Goal: Task Accomplishment & Management: Manage account settings

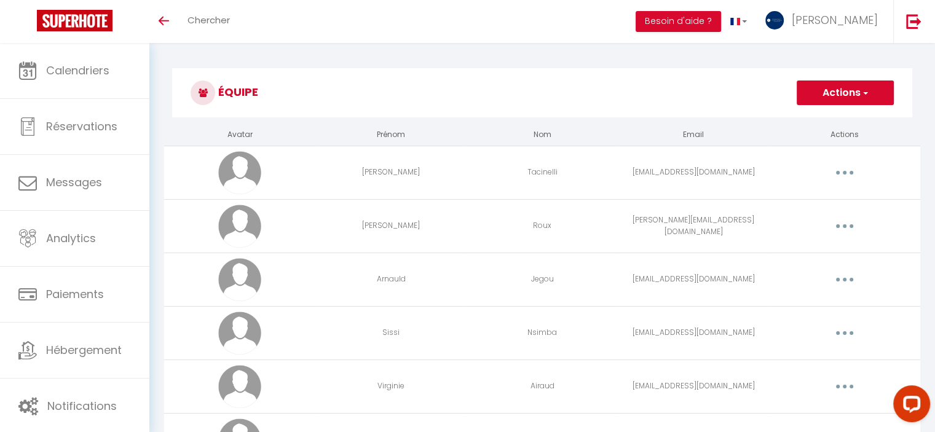
click at [841, 176] on button "button" at bounding box center [844, 173] width 34 height 20
click at [816, 218] on link "Supprimer" at bounding box center [812, 223] width 91 height 21
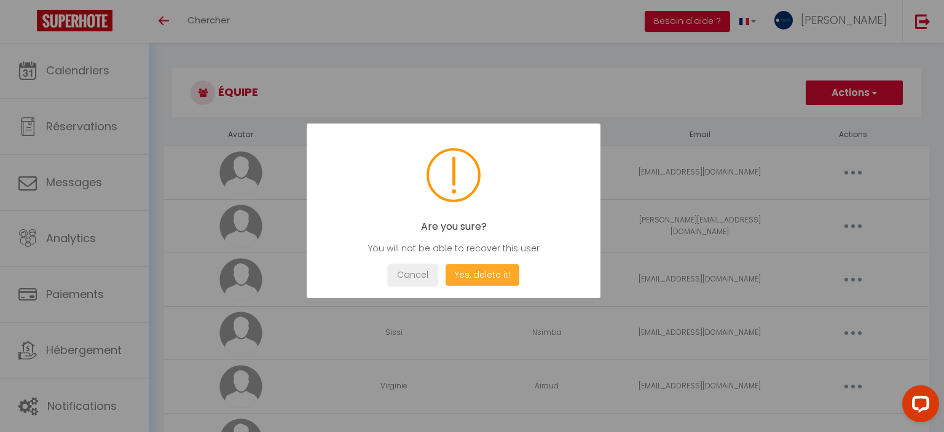
click at [483, 282] on button "Yes, delete it!" at bounding box center [483, 275] width 74 height 22
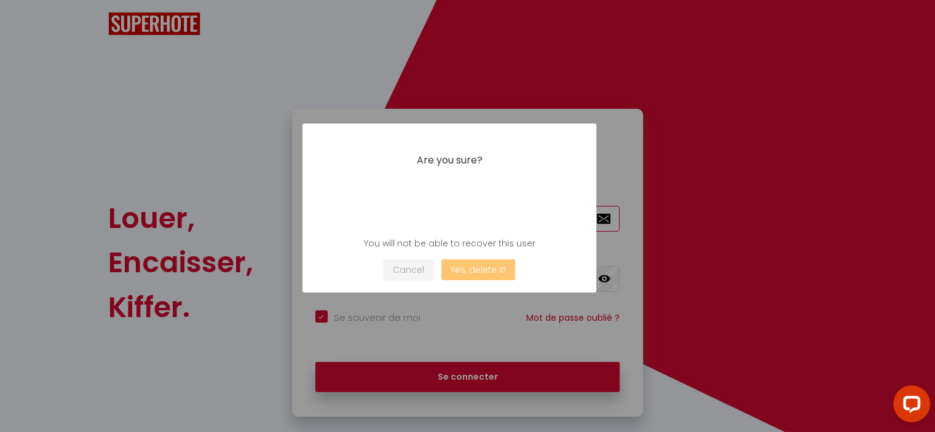
type input "[EMAIL_ADDRESS][PERSON_NAME][DOMAIN_NAME]"
checkbox input "true"
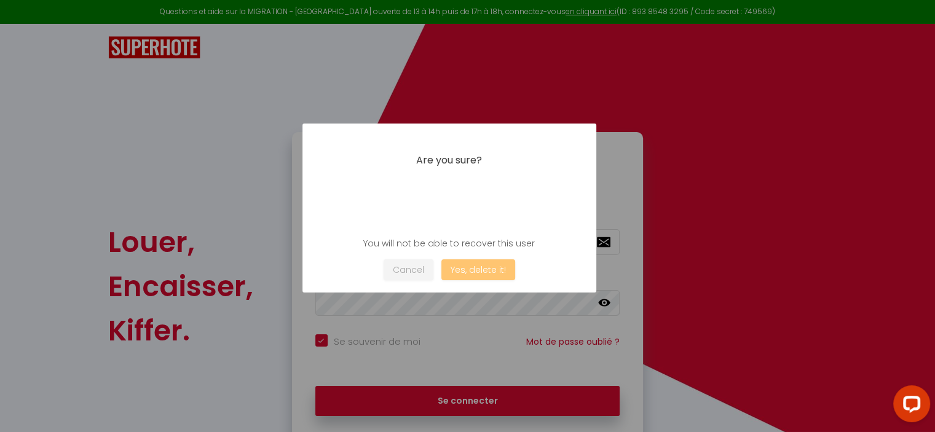
click at [472, 370] on div at bounding box center [467, 216] width 935 height 432
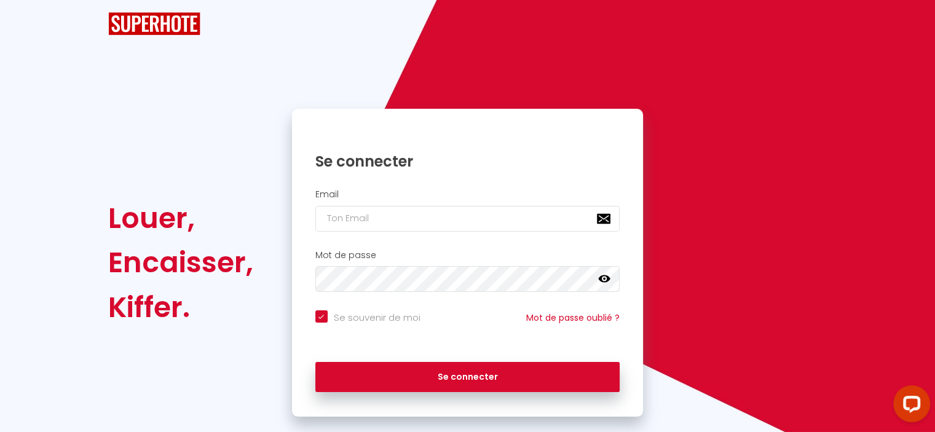
checkbox input "true"
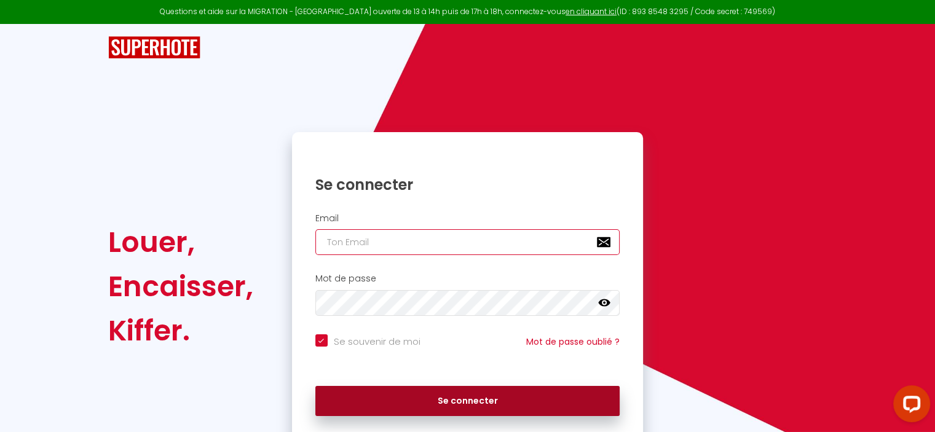
type input "[EMAIL_ADDRESS][PERSON_NAME][DOMAIN_NAME]"
click at [464, 407] on button "Se connecter" at bounding box center [467, 401] width 305 height 31
checkbox input "true"
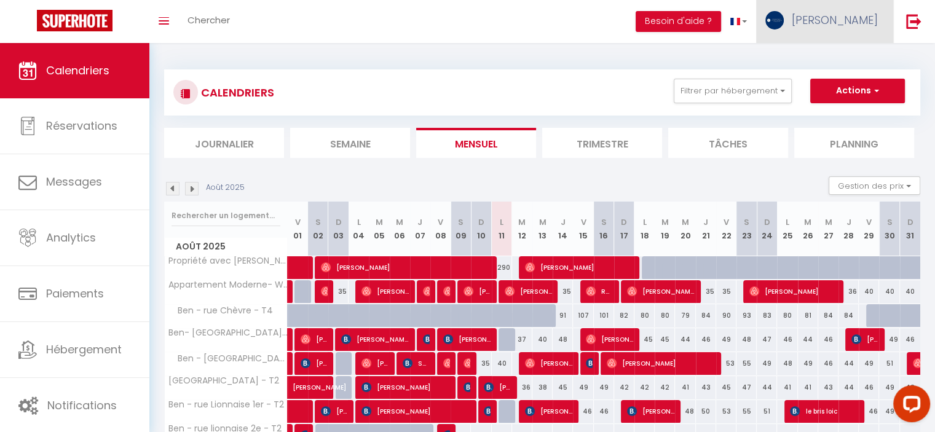
click at [833, 30] on link "[PERSON_NAME]" at bounding box center [824, 21] width 137 height 43
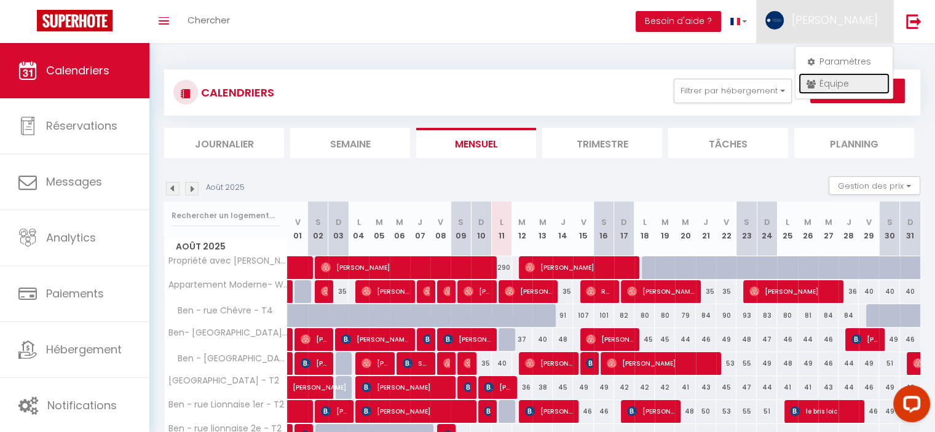
click at [832, 79] on link "Équipe" at bounding box center [844, 83] width 91 height 21
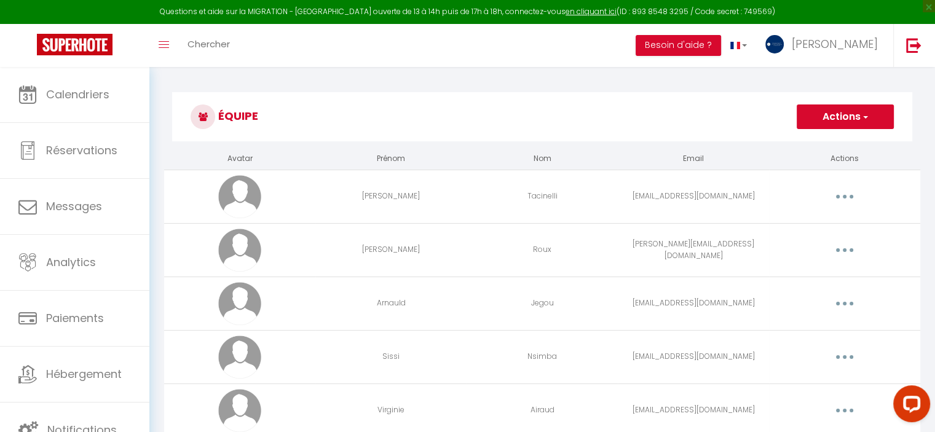
click at [848, 199] on button "button" at bounding box center [844, 197] width 34 height 20
click at [800, 245] on link "Supprimer" at bounding box center [812, 247] width 91 height 21
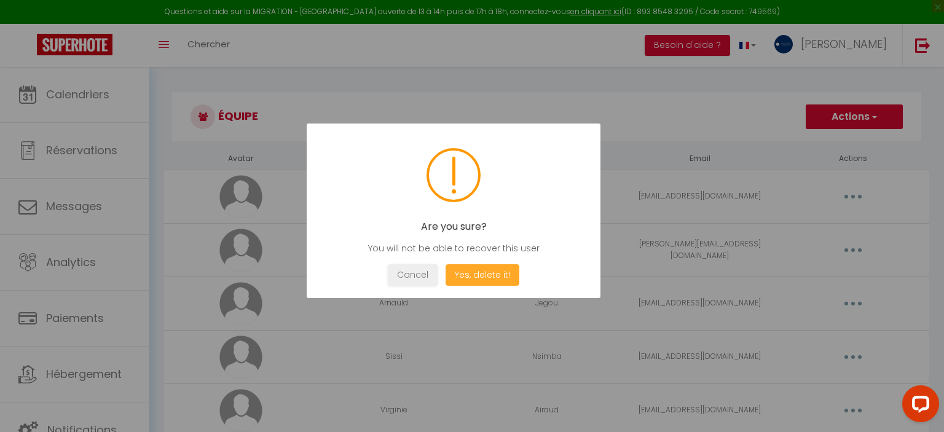
click at [487, 283] on button "Yes, delete it!" at bounding box center [483, 275] width 74 height 22
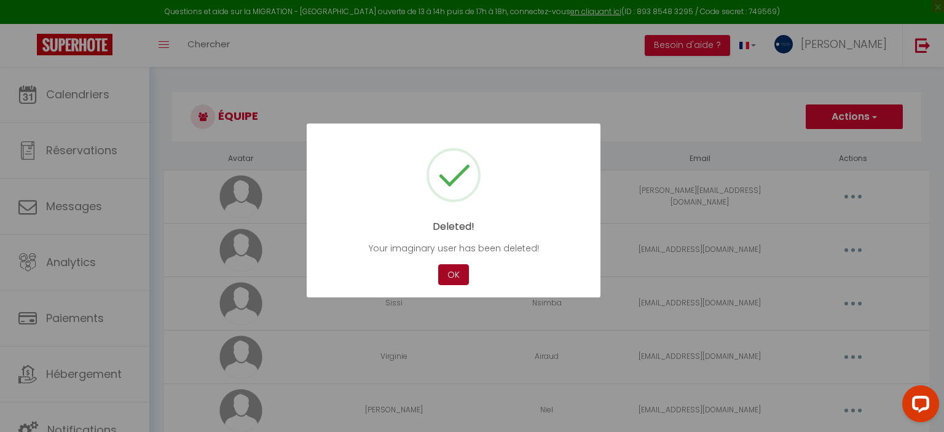
click at [460, 278] on button "OK" at bounding box center [453, 275] width 31 height 22
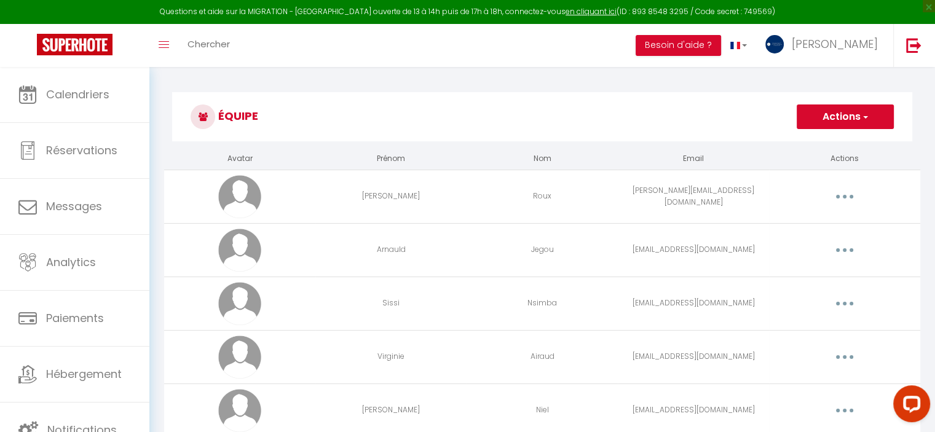
click at [843, 250] on icon "button" at bounding box center [845, 250] width 4 height 4
click at [804, 294] on link "Supprimer" at bounding box center [812, 300] width 91 height 21
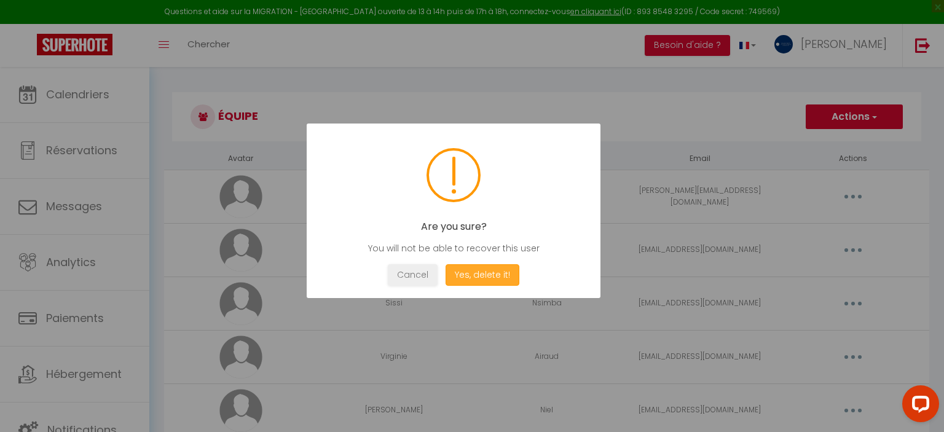
click at [486, 282] on button "Yes, delete it!" at bounding box center [483, 275] width 74 height 22
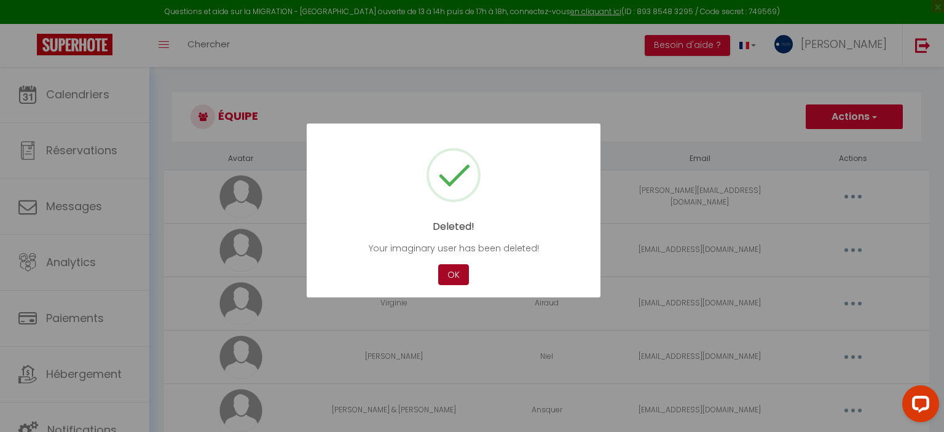
click at [450, 276] on button "OK" at bounding box center [453, 275] width 31 height 22
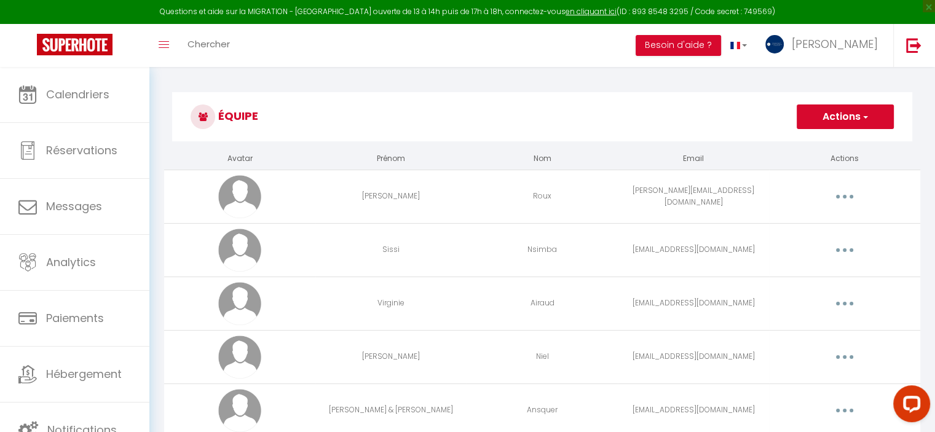
click at [851, 250] on button "button" at bounding box center [844, 250] width 34 height 20
click at [804, 293] on link "Supprimer" at bounding box center [812, 300] width 91 height 21
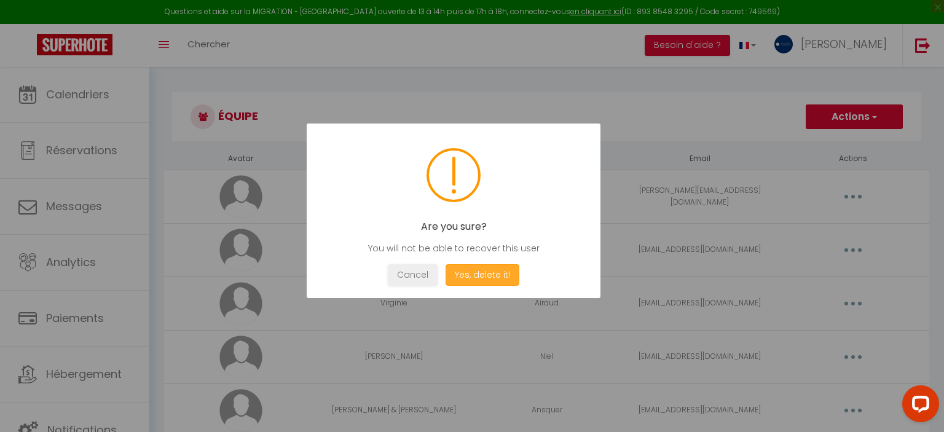
click at [488, 274] on button "Yes, delete it!" at bounding box center [483, 275] width 74 height 22
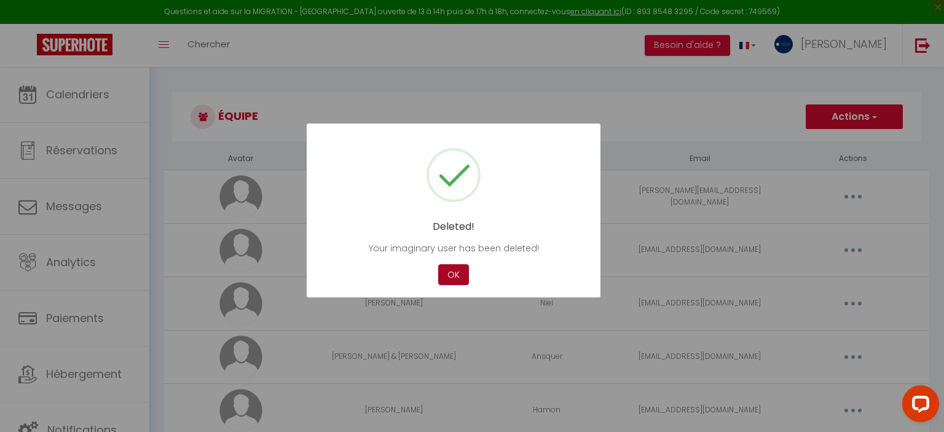
click at [462, 272] on button "OK" at bounding box center [453, 275] width 31 height 22
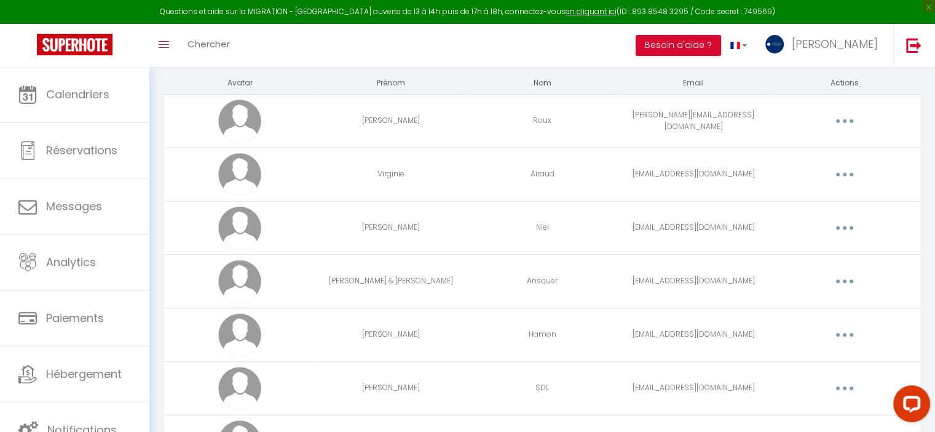
scroll to position [76, 0]
click at [853, 330] on button "button" at bounding box center [844, 335] width 34 height 20
click at [800, 381] on link "Supprimer" at bounding box center [812, 384] width 91 height 21
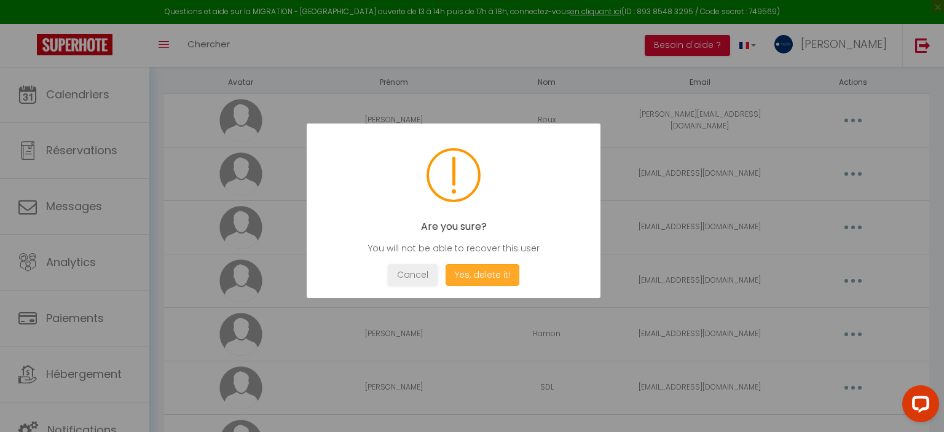
click at [500, 280] on button "Yes, delete it!" at bounding box center [483, 275] width 74 height 22
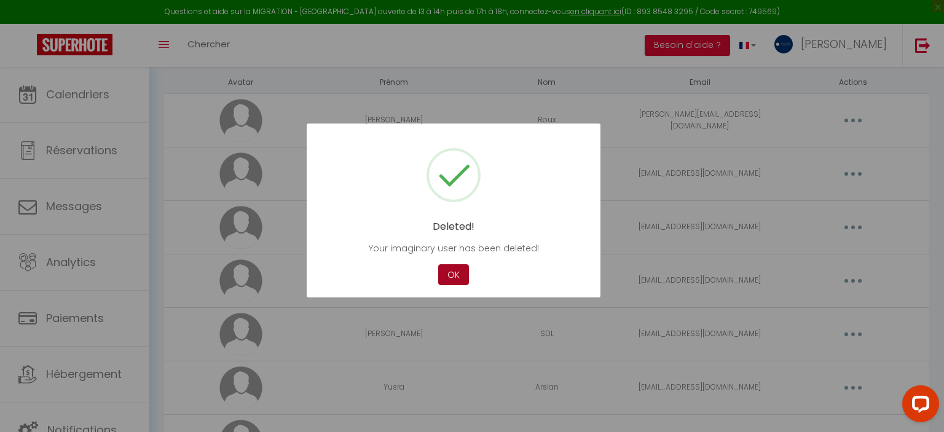
click at [460, 274] on button "OK" at bounding box center [453, 275] width 31 height 22
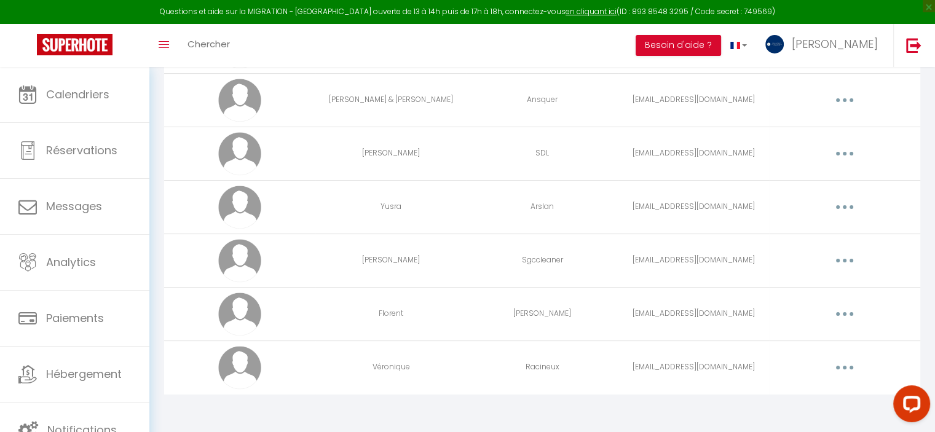
scroll to position [257, 0]
click at [846, 361] on button "button" at bounding box center [844, 368] width 34 height 20
click at [787, 388] on link "Editer" at bounding box center [812, 395] width 91 height 21
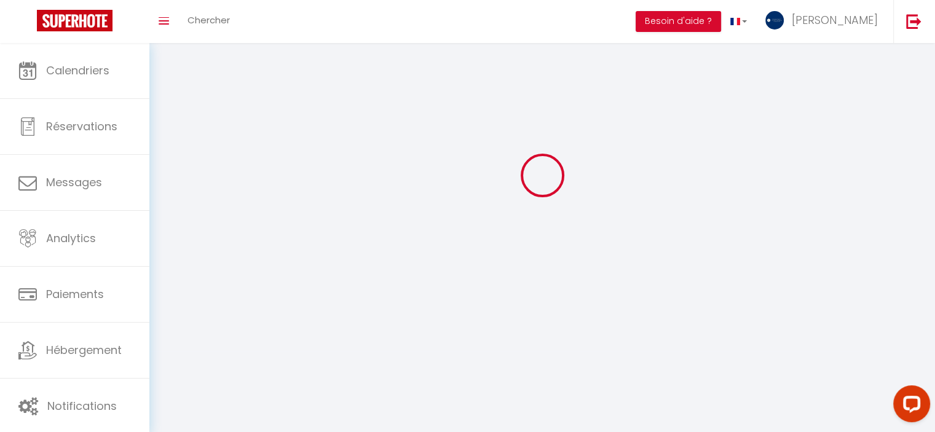
type input "Véronique"
type input "Racineux"
type input "[EMAIL_ADDRESS][DOMAIN_NAME]"
type textarea "https://app.superhote.com/#/connect/vJ1IULm7Wh"
checkbox input "false"
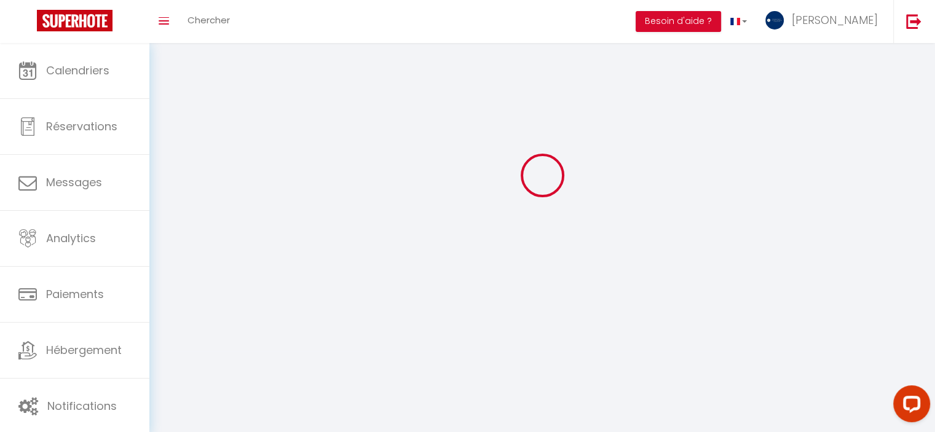
checkbox input "false"
checkbox input "true"
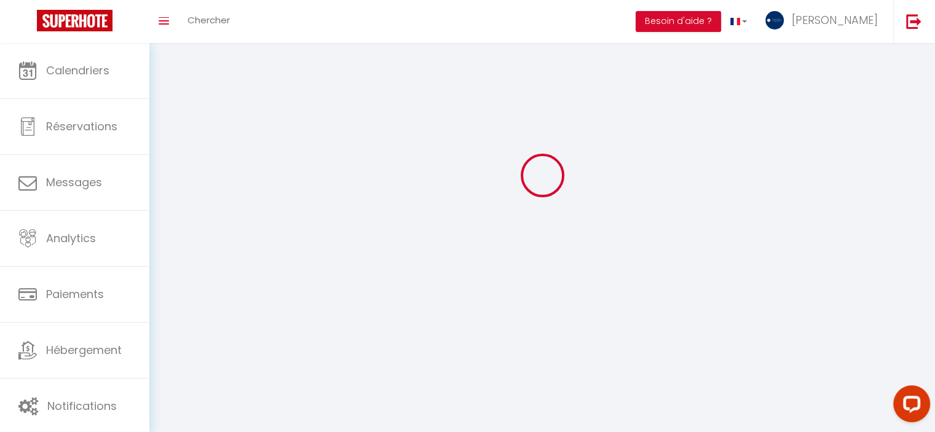
checkbox input "true"
checkbox input "false"
checkbox input "true"
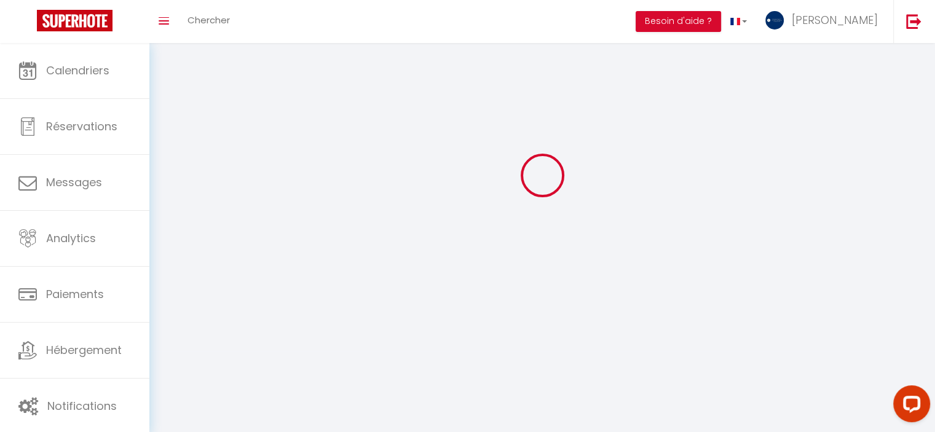
checkbox input "true"
checkbox input "false"
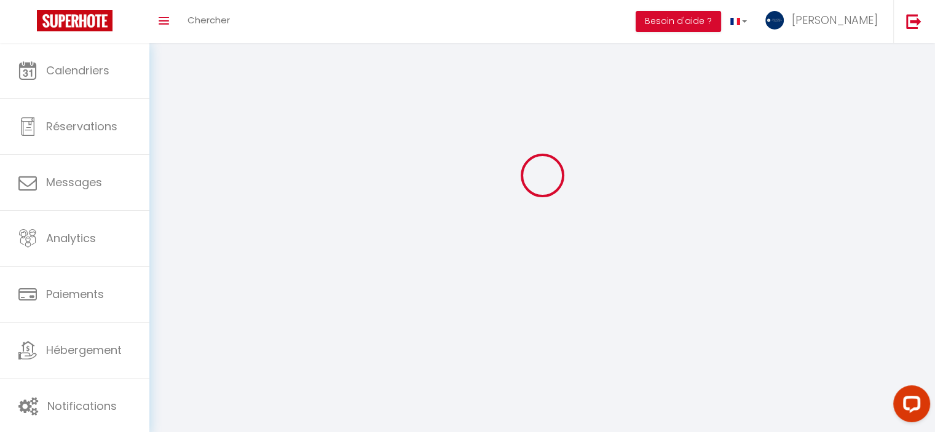
checkbox input "false"
select select
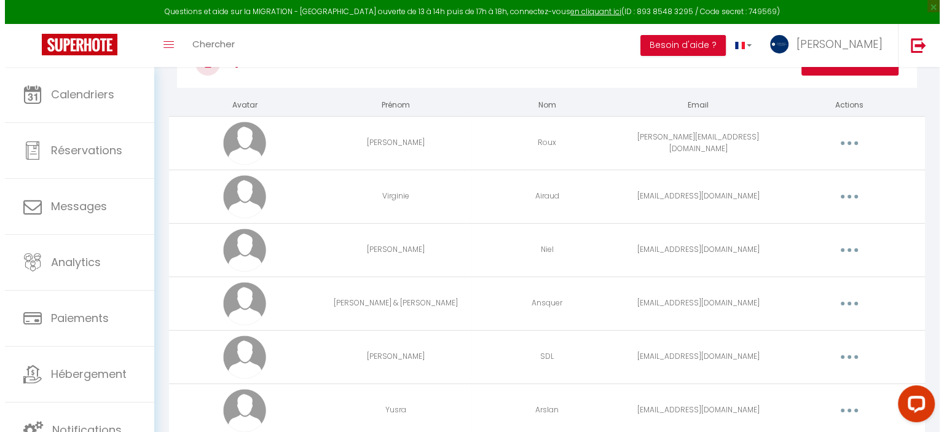
scroll to position [257, 0]
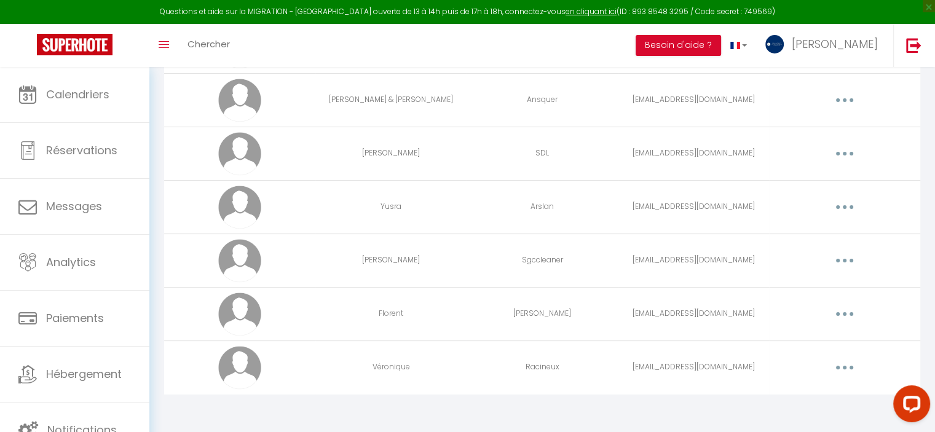
click at [848, 368] on button "button" at bounding box center [844, 368] width 34 height 20
click at [799, 411] on link "Supprimer" at bounding box center [812, 418] width 91 height 21
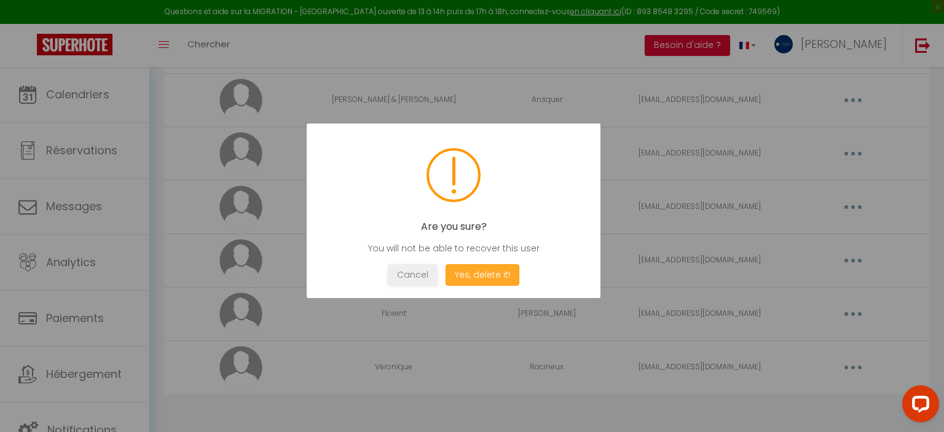
click at [492, 282] on button "Yes, delete it!" at bounding box center [483, 275] width 74 height 22
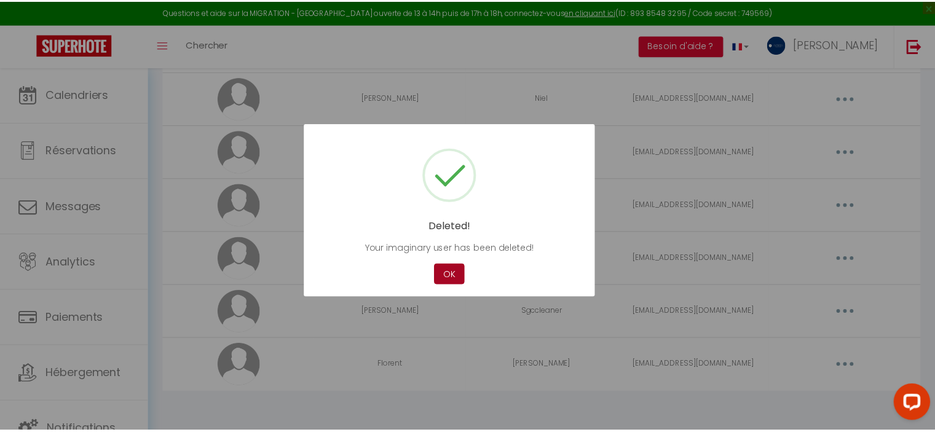
scroll to position [204, 0]
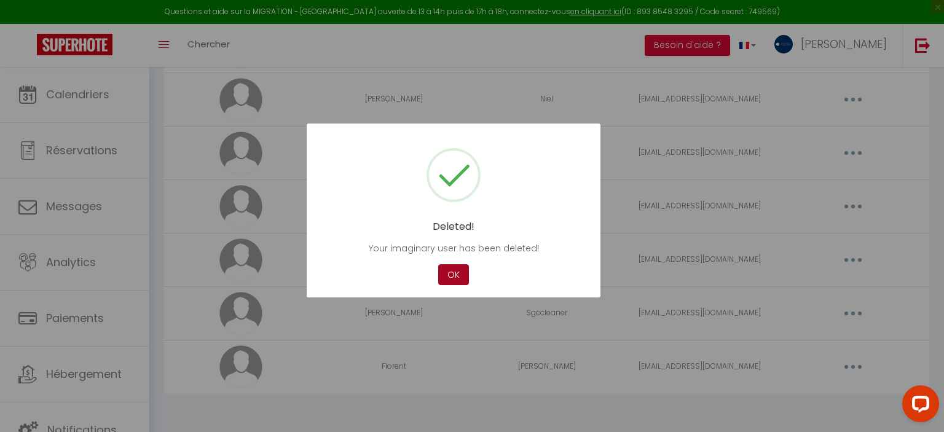
click at [452, 273] on button "OK" at bounding box center [453, 275] width 31 height 22
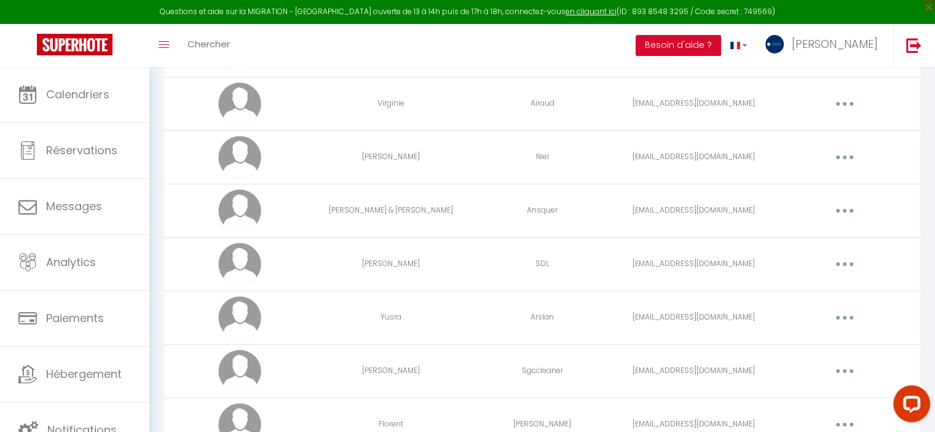
scroll to position [148, 0]
click at [930, 6] on span "×" at bounding box center [929, 6] width 12 height 12
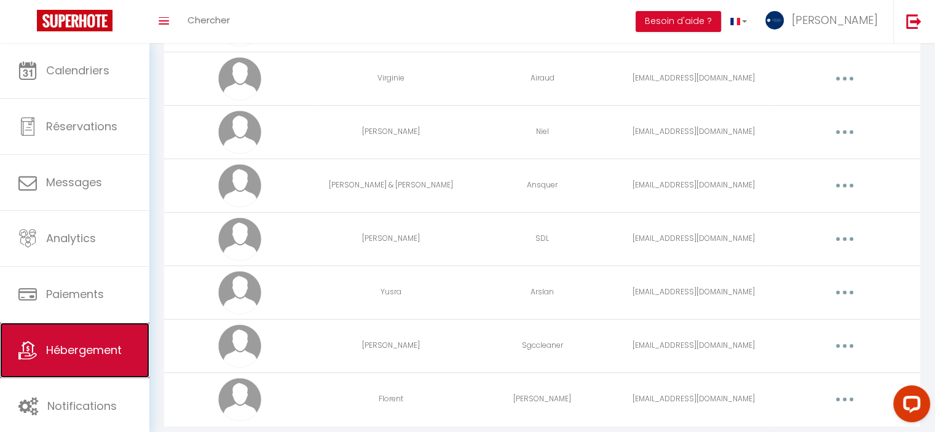
click at [101, 365] on link "Hébergement" at bounding box center [74, 350] width 149 height 55
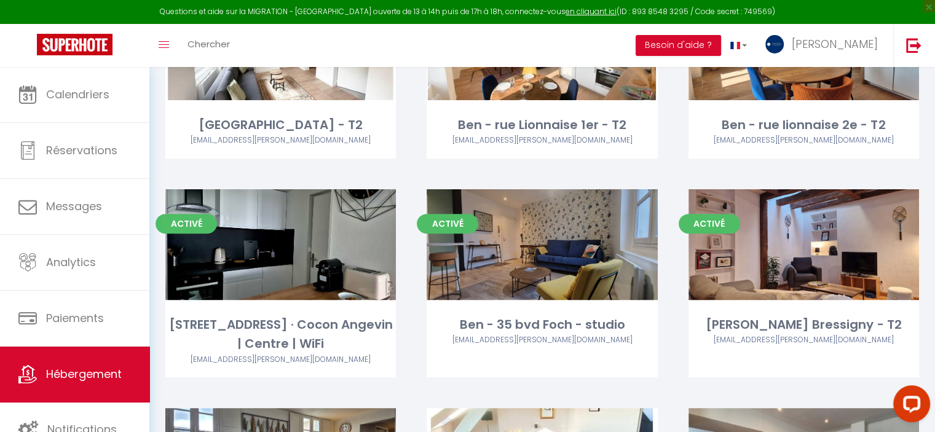
scroll to position [389, 0]
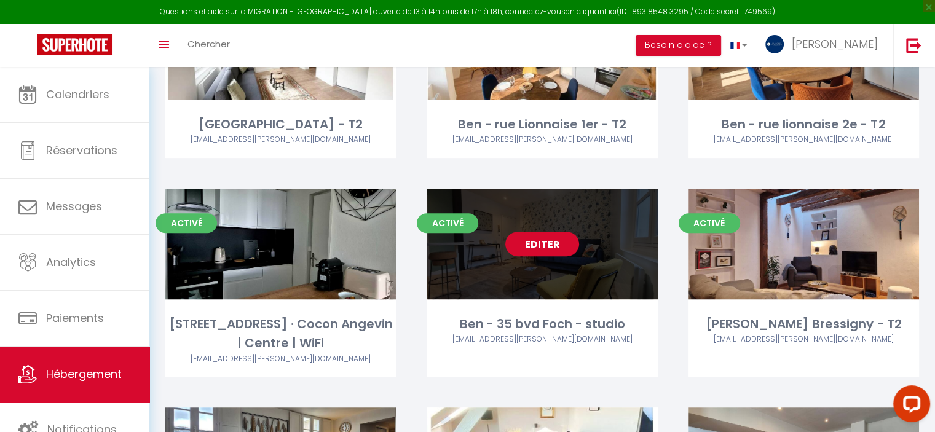
click at [547, 243] on link "Editer" at bounding box center [542, 244] width 74 height 25
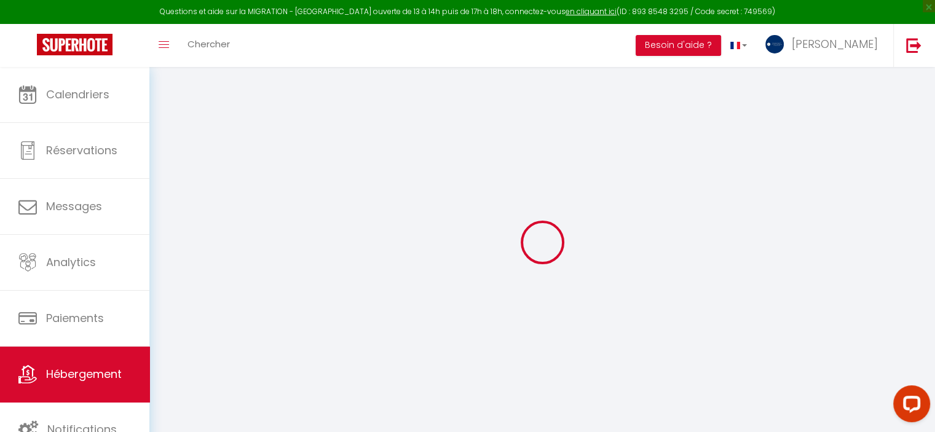
type input "Ben - 35 bvd Foch - studio"
type input "Planchot"
type input "Immobilier"
type input "24 b Boulevard Henri Arnauld"
type input "49100"
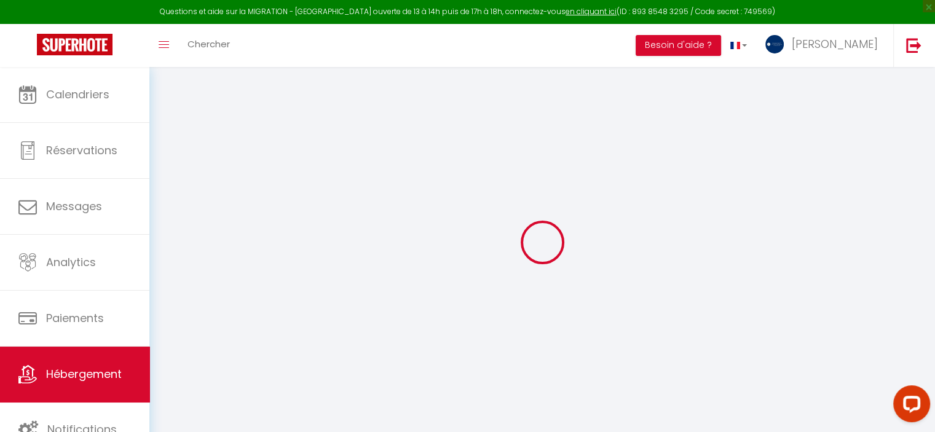
type input "Angers"
select select "2"
select select "0"
type input "53"
type input "5"
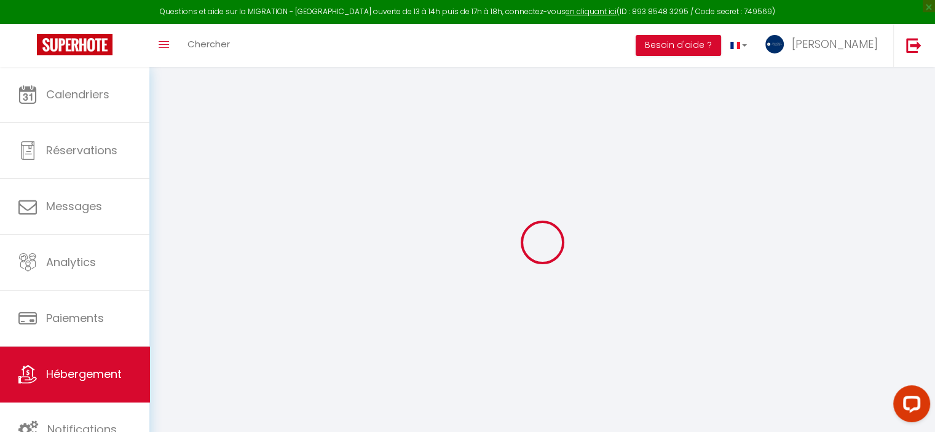
type input "30"
type input "5"
type input "1.5"
type input "350"
select select
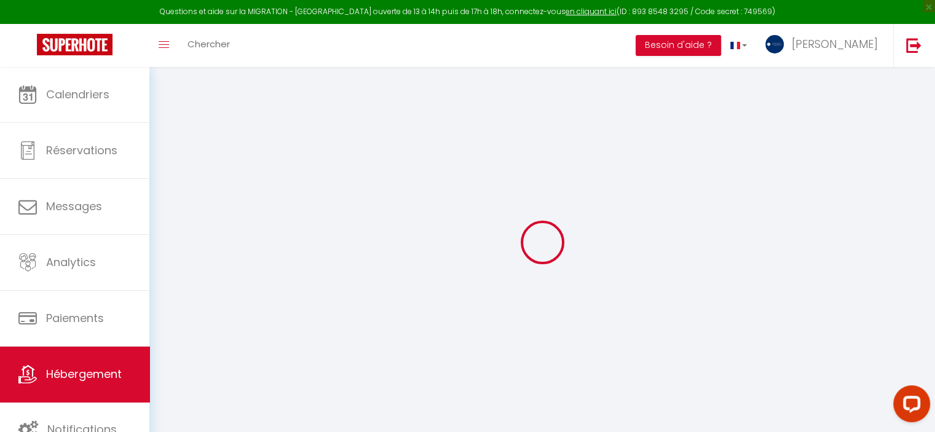
select select
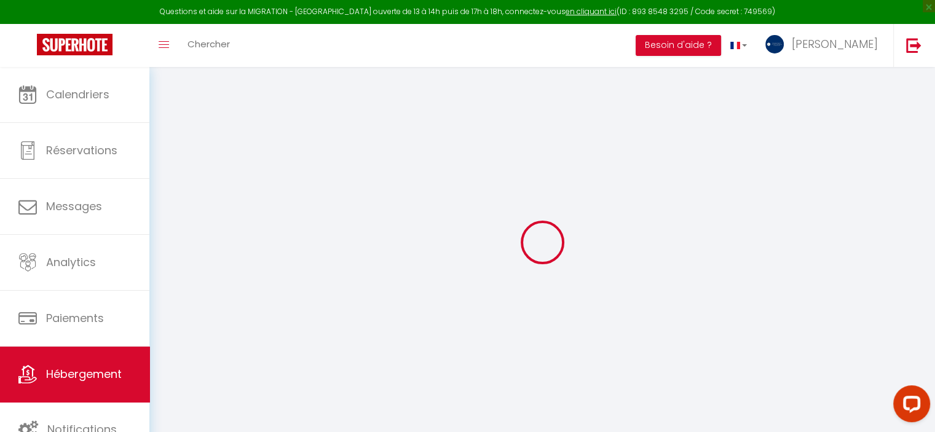
type input "35 Boulevard du Maréchal Foch"
type input "49100"
type input "Angers"
type input "[EMAIL_ADDRESS][PERSON_NAME][DOMAIN_NAME]"
select select "5204"
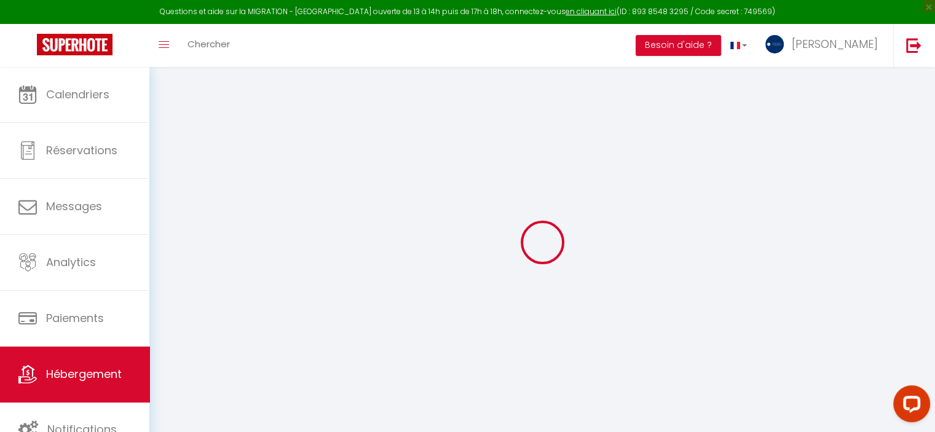
checkbox input "false"
checkbox input "true"
checkbox input "false"
radio input "true"
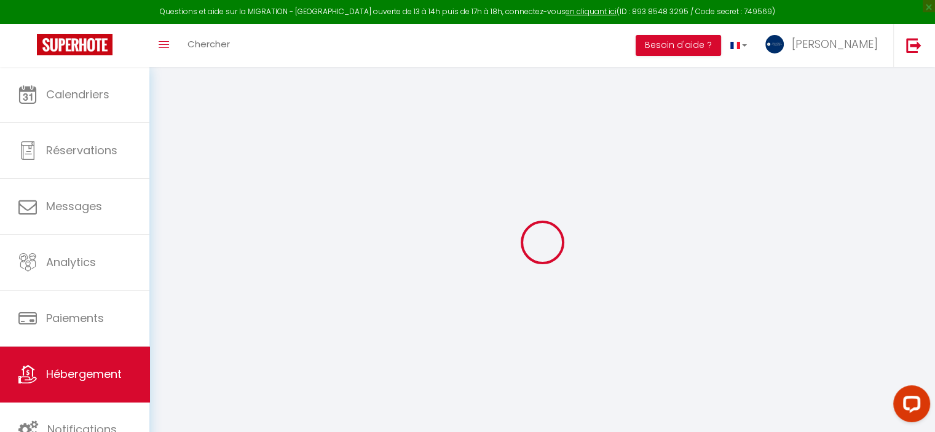
type input "0"
type input "30"
type input "0"
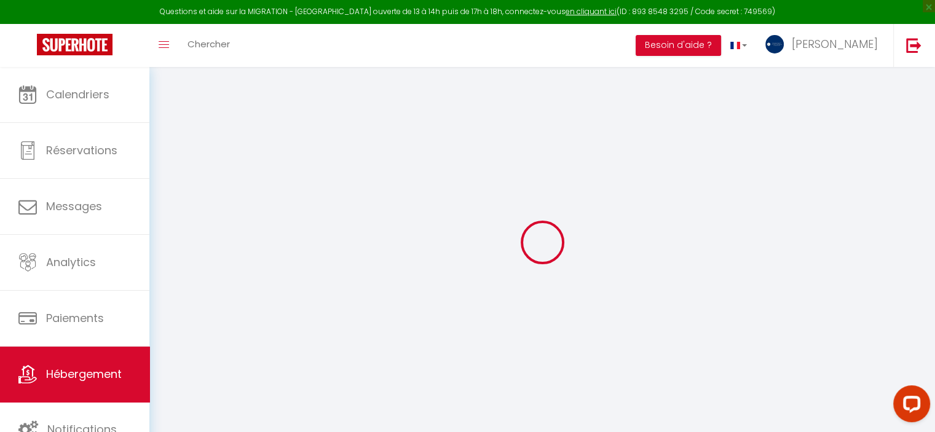
select select "33225"
select select
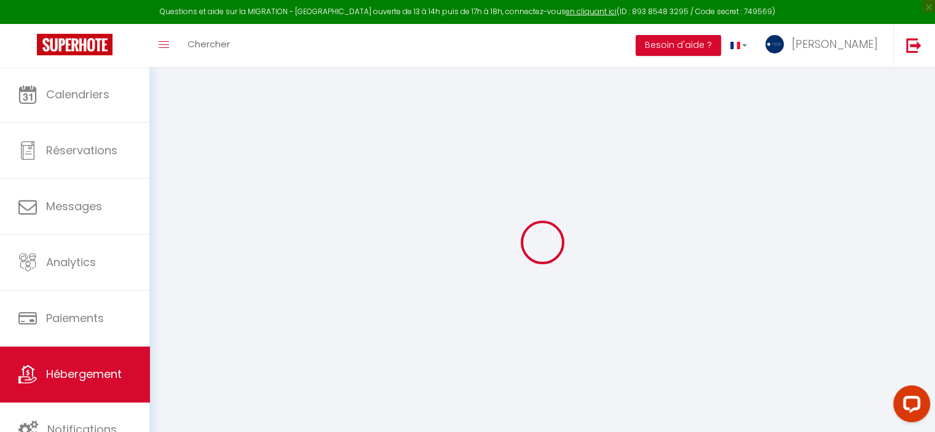
select select
checkbox input "false"
checkbox input "true"
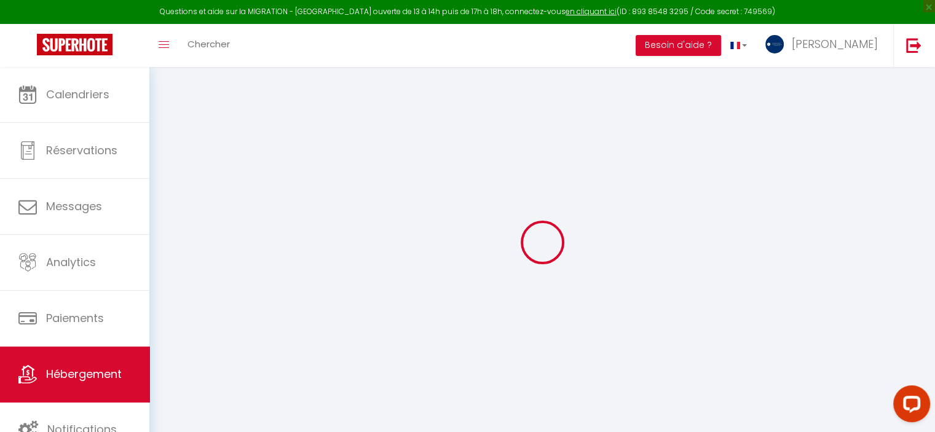
checkbox input "true"
checkbox input "false"
select select
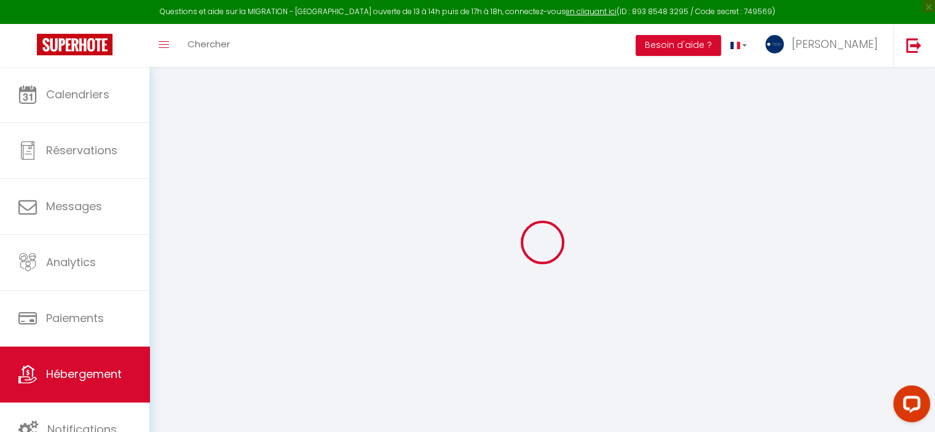
select select
checkbox input "false"
checkbox input "true"
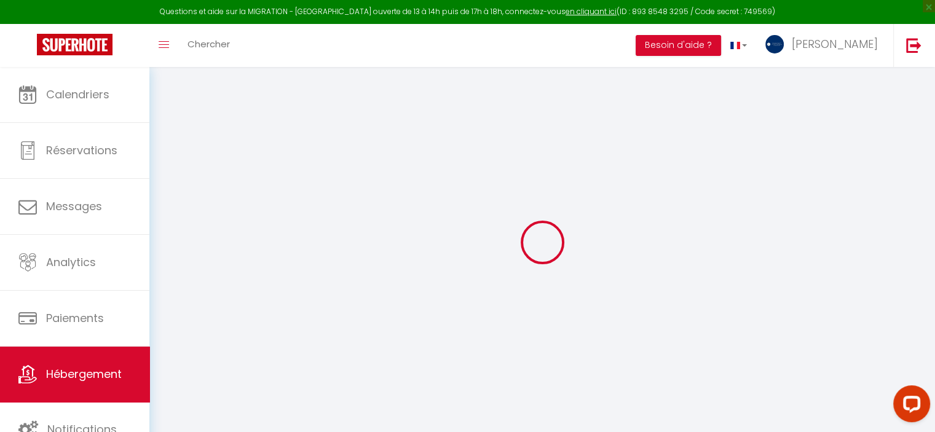
checkbox input "true"
checkbox input "false"
checkbox input "true"
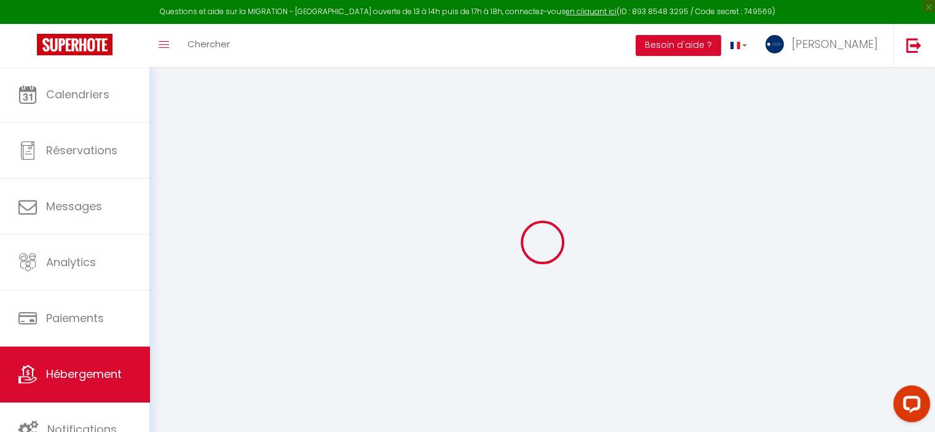
checkbox input "false"
select select "17:00"
select select
select select "11:00"
select select "30"
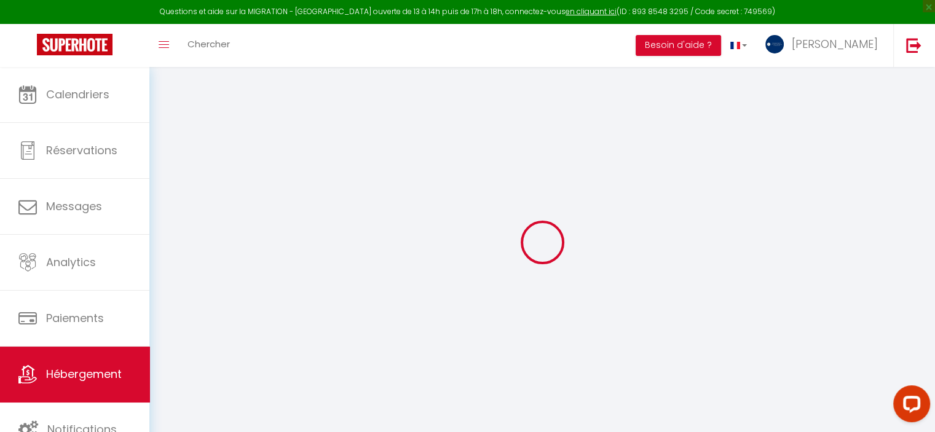
select select "120"
select select "21:00"
select select
checkbox input "false"
checkbox input "true"
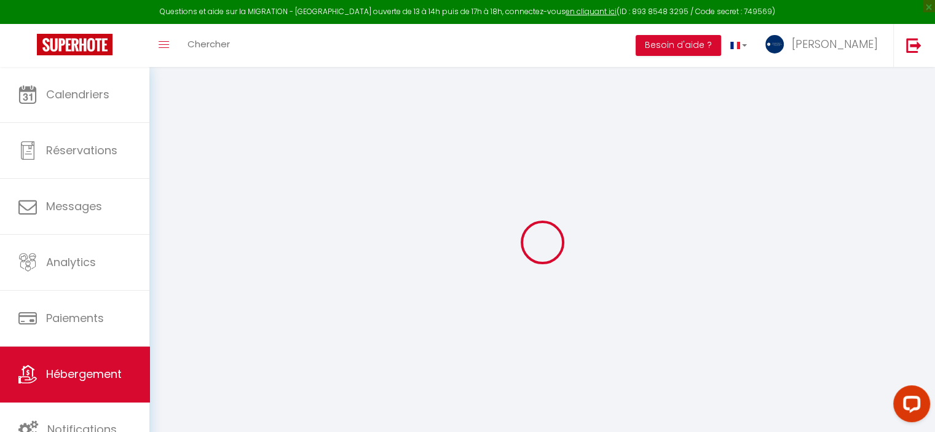
checkbox input "true"
checkbox input "false"
select select
checkbox input "false"
checkbox input "true"
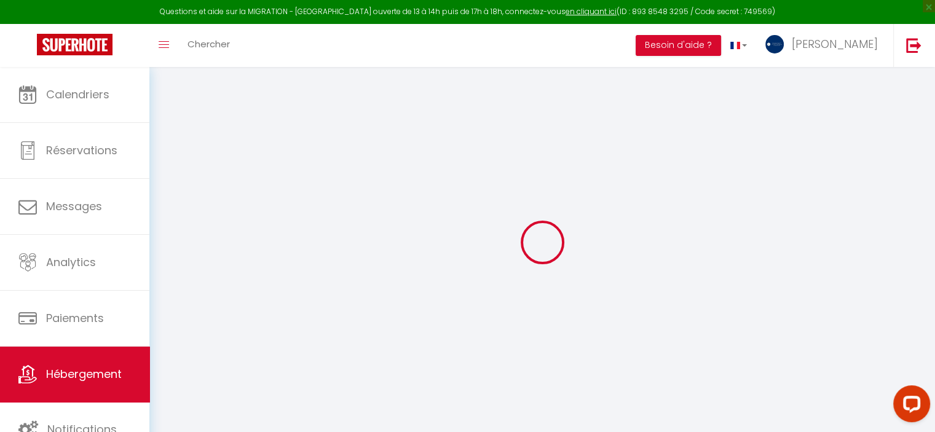
checkbox input "true"
checkbox input "false"
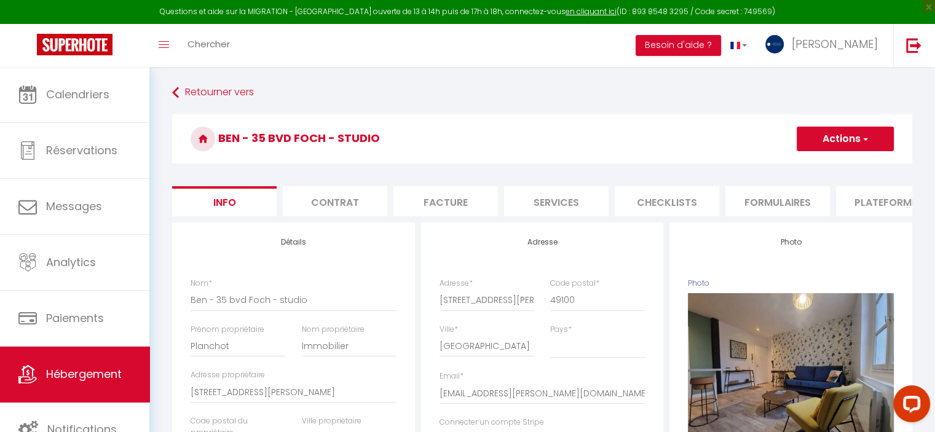
click at [848, 144] on button "Actions" at bounding box center [845, 139] width 97 height 25
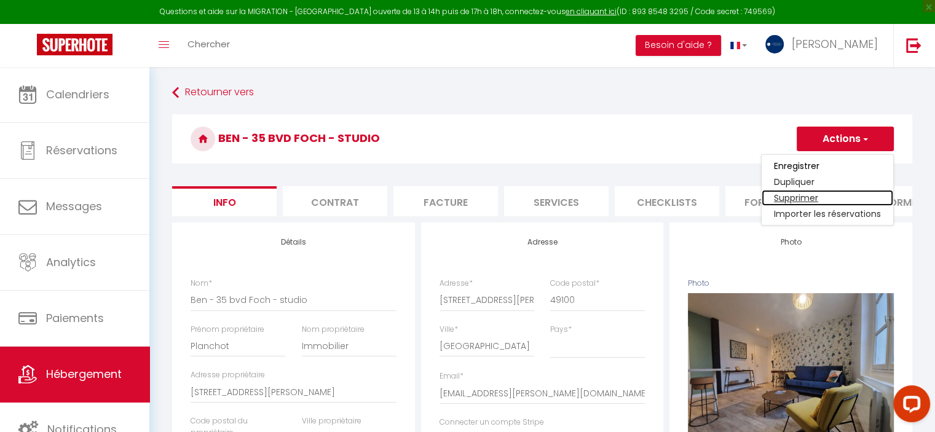
click at [792, 196] on link "Supprimer" at bounding box center [828, 198] width 132 height 16
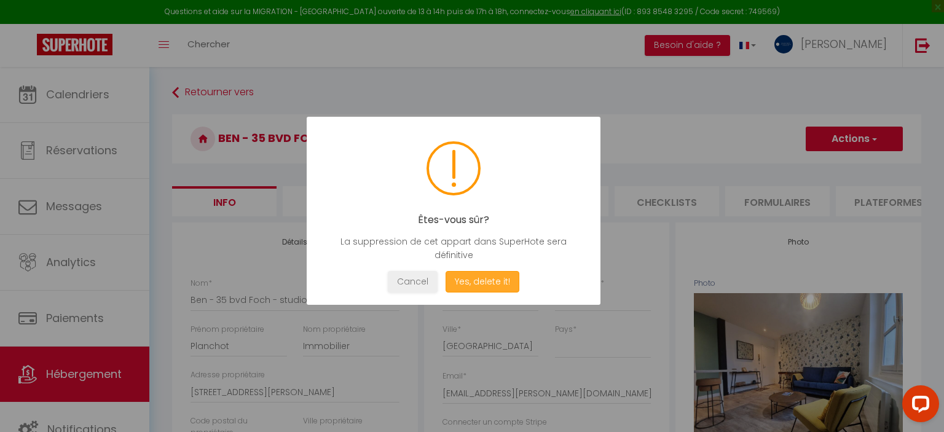
click at [461, 280] on button "Yes, delete it!" at bounding box center [483, 282] width 74 height 22
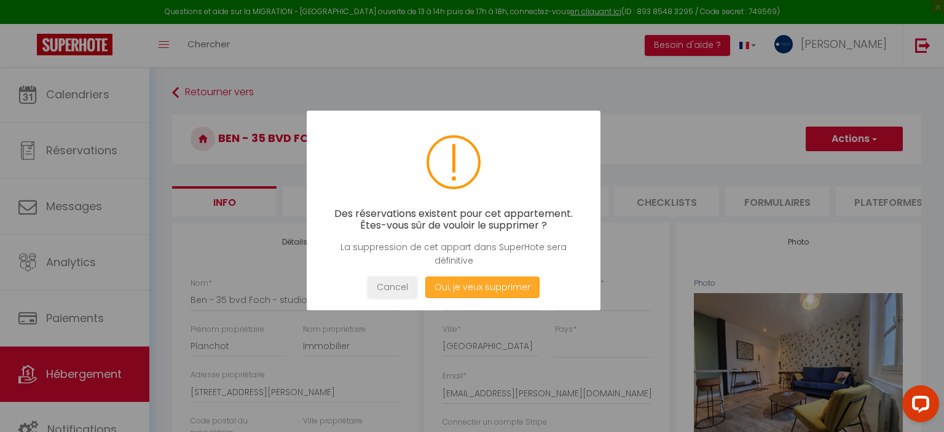
click at [461, 280] on button "Oui, je veux supprimer" at bounding box center [482, 288] width 114 height 22
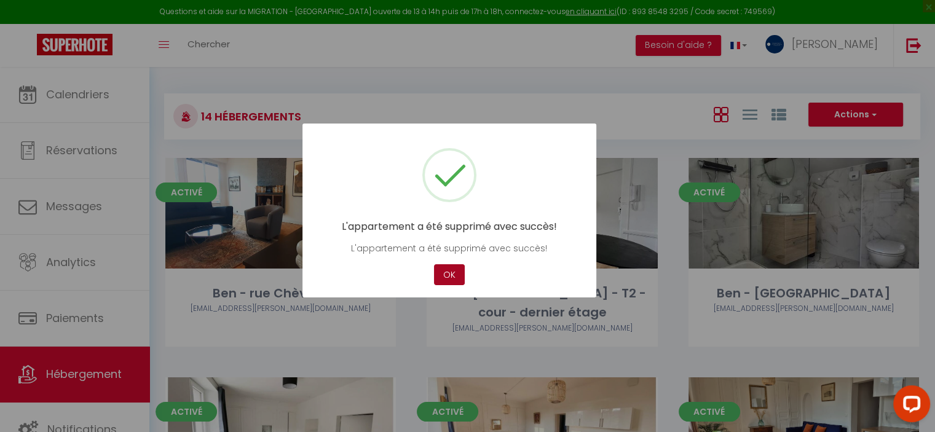
click at [461, 280] on button "OK" at bounding box center [449, 275] width 31 height 22
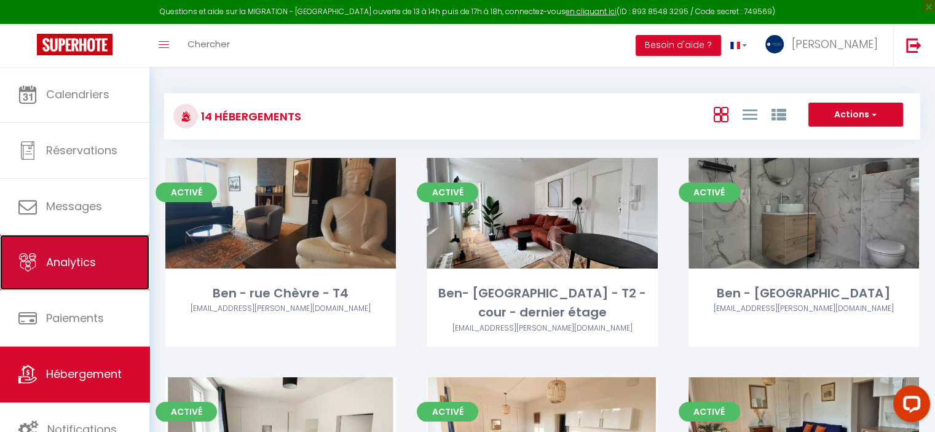
click at [74, 256] on span "Analytics" at bounding box center [71, 262] width 50 height 15
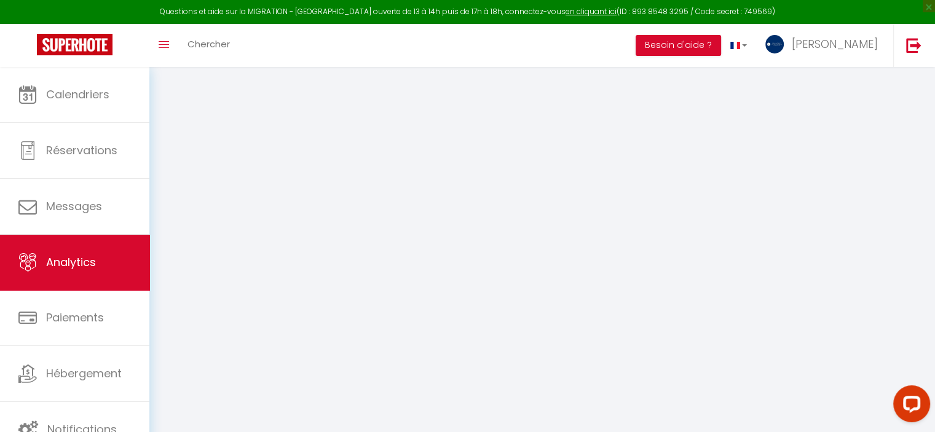
select select "2025"
select select "8"
